Goal: Navigation & Orientation: Find specific page/section

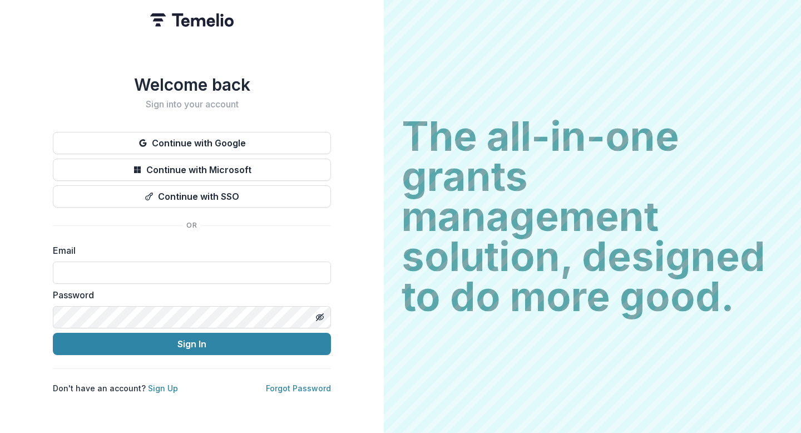
click at [553, 124] on h2 "The all-in-one grants management solution, designed to do more good." at bounding box center [593, 216] width 382 height 200
click at [150, 266] on input at bounding box center [192, 273] width 278 height 22
type input "**********"
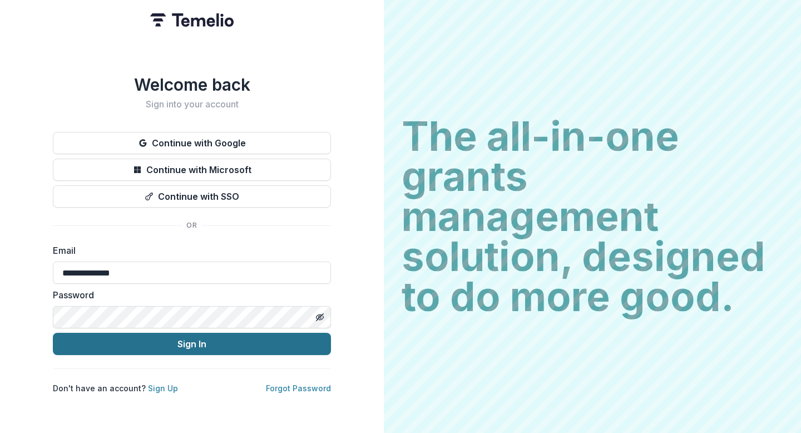
click at [276, 343] on button "Sign In" at bounding box center [192, 344] width 278 height 22
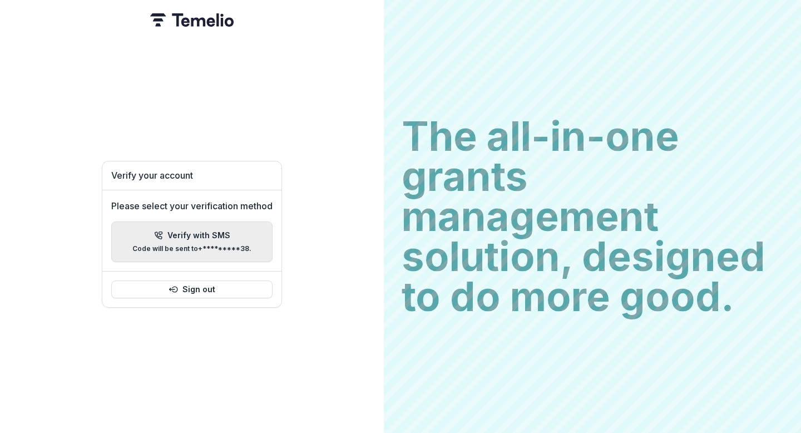
click at [214, 233] on p "Verify with SMS" at bounding box center [199, 235] width 63 height 9
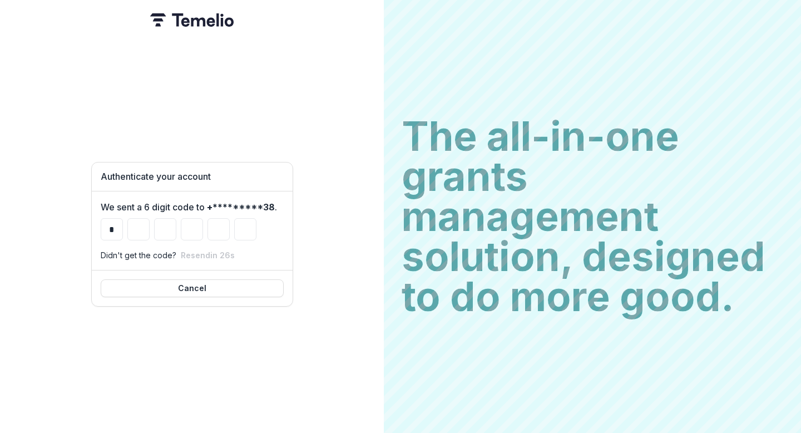
type input "*"
click at [162, 224] on input "Please enter your pin code" at bounding box center [165, 229] width 22 height 22
type input "*"
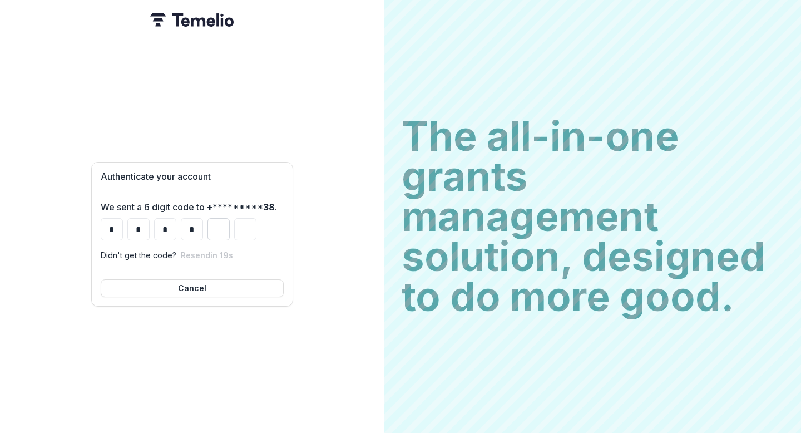
type input "*"
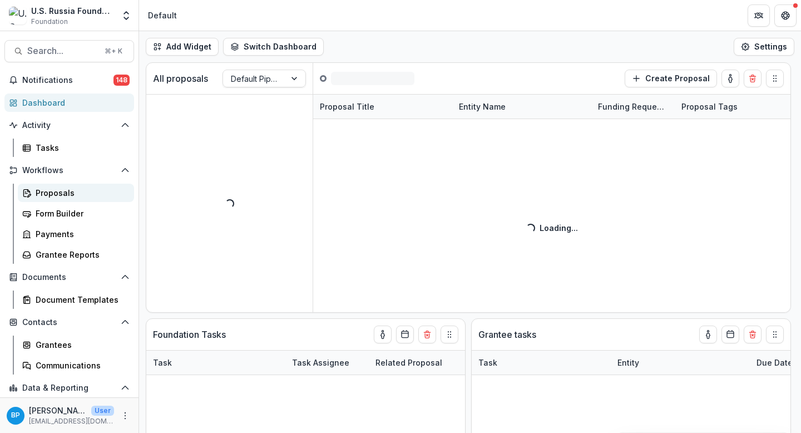
click at [57, 198] on div "Proposals" at bounding box center [81, 193] width 90 height 12
